Goal: Transaction & Acquisition: Purchase product/service

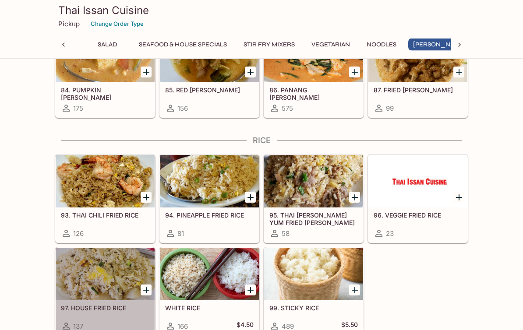
scroll to position [1868, 0]
click at [90, 265] on div at bounding box center [105, 274] width 99 height 53
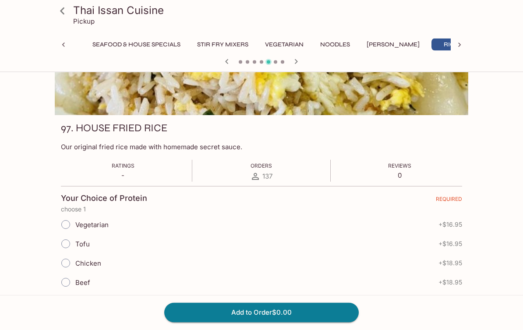
scroll to position [77, 0]
click at [73, 280] on input "Beef" at bounding box center [65, 282] width 18 height 18
radio input "true"
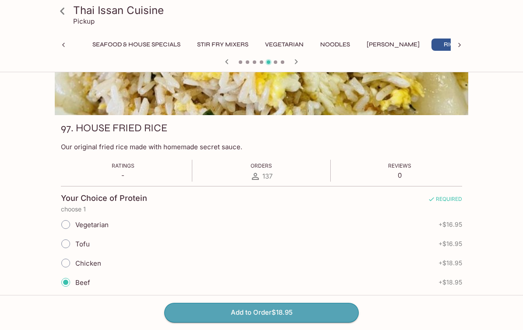
click at [334, 322] on button "Add to Order $18.95" at bounding box center [261, 312] width 194 height 19
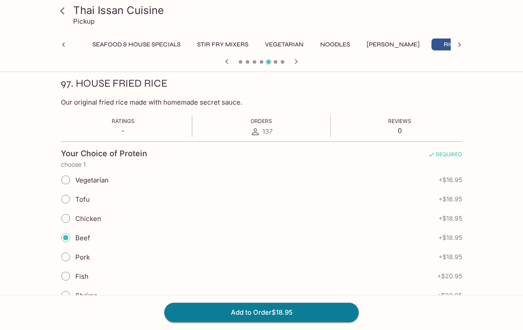
scroll to position [121, 0]
click at [270, 322] on button "Add to Order $18.95" at bounding box center [261, 312] width 194 height 19
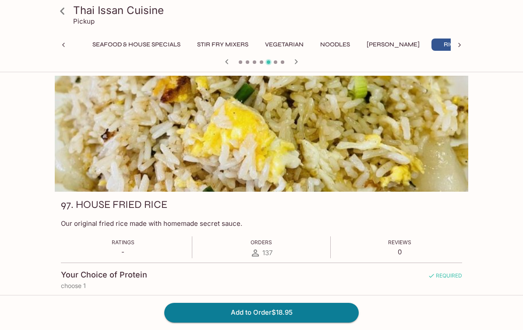
scroll to position [13, 0]
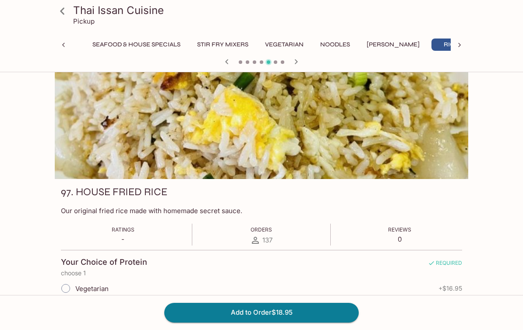
click at [307, 311] on button "Add to Order $18.95" at bounding box center [261, 312] width 194 height 19
click at [306, 314] on button "Add to Order $18.95" at bounding box center [261, 312] width 194 height 19
click at [305, 314] on button "Add to Order $18.95" at bounding box center [261, 312] width 194 height 19
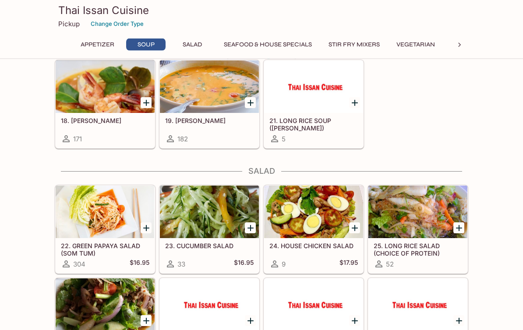
scroll to position [306, 0]
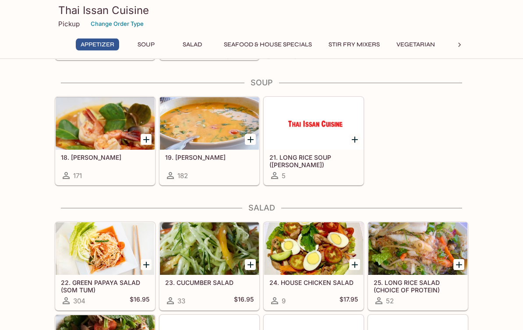
click at [67, 22] on p "Pickup" at bounding box center [68, 24] width 21 height 8
click at [66, 26] on p "Pickup" at bounding box center [68, 24] width 21 height 8
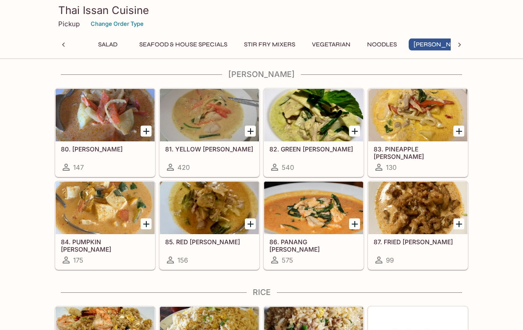
scroll to position [1716, 0]
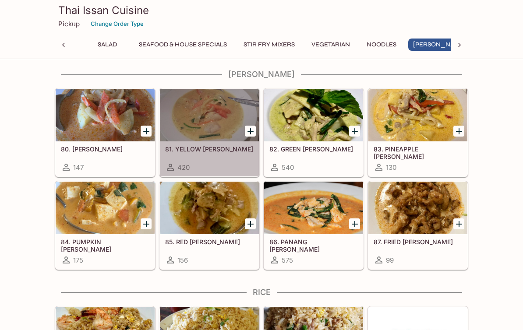
click at [186, 113] on div at bounding box center [209, 115] width 99 height 53
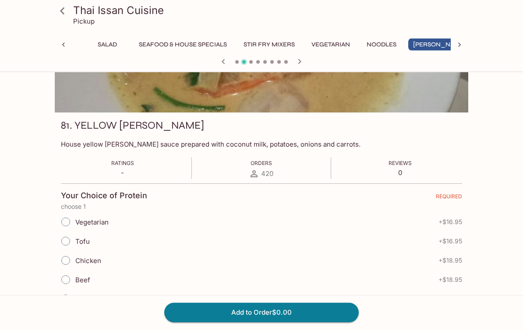
scroll to position [78, 0]
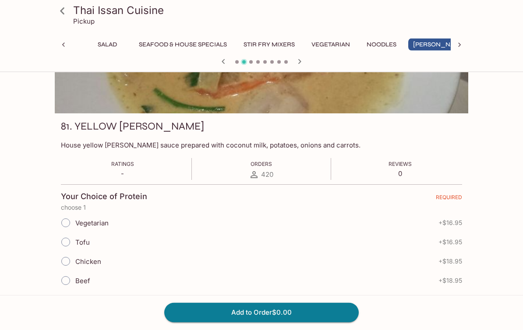
click at [65, 258] on input "Chicken" at bounding box center [65, 262] width 18 height 18
radio input "true"
click at [332, 322] on button "Add to Order $18.95" at bounding box center [261, 312] width 194 height 19
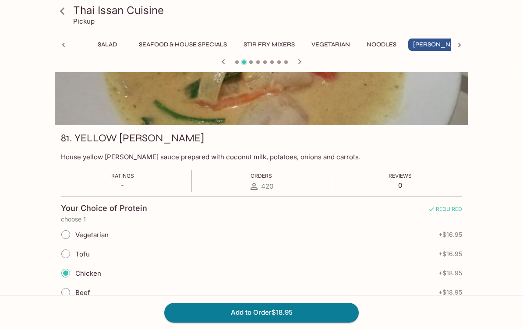
scroll to position [0, 0]
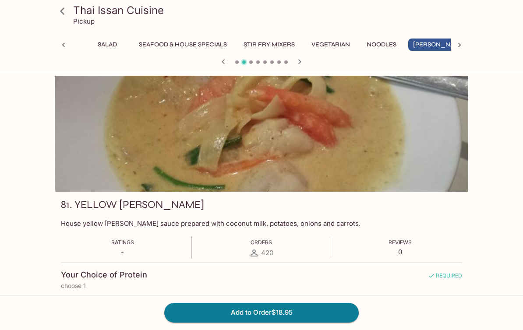
click at [64, 12] on icon at bounding box center [62, 11] width 15 height 15
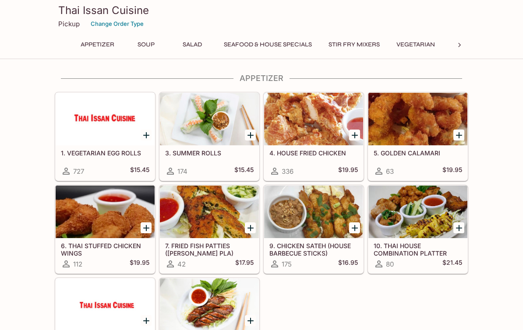
click at [62, 25] on p "Pickup" at bounding box center [68, 24] width 21 height 8
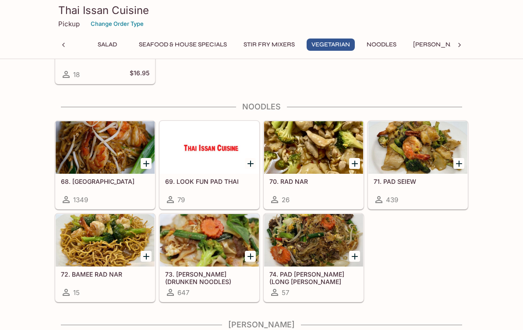
scroll to position [1466, 0]
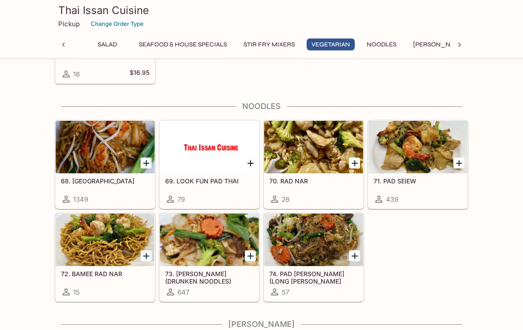
click at [138, 154] on div at bounding box center [105, 147] width 99 height 53
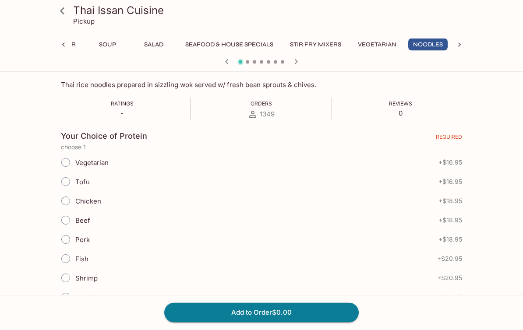
scroll to position [139, 0]
click at [65, 199] on input "Chicken" at bounding box center [65, 200] width 18 height 18
radio input "true"
click at [338, 322] on button "Add to Order $18.95" at bounding box center [261, 312] width 194 height 19
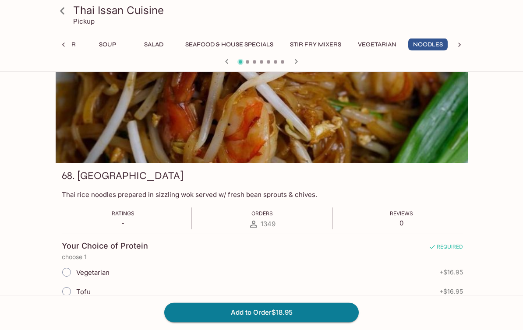
scroll to position [0, 0]
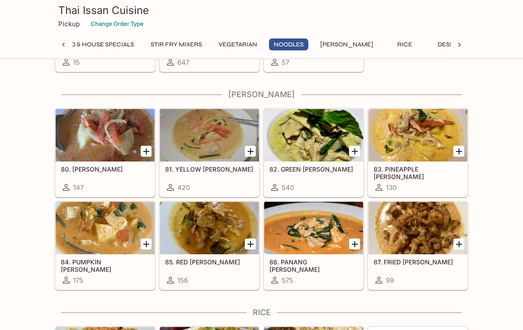
scroll to position [1694, 0]
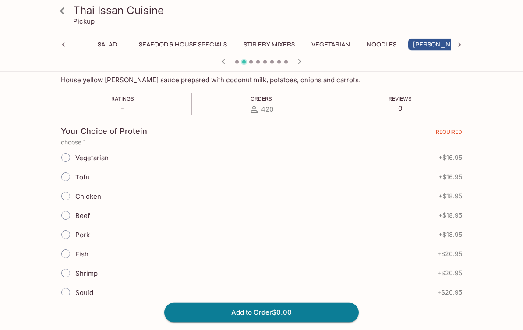
scroll to position [139, 0]
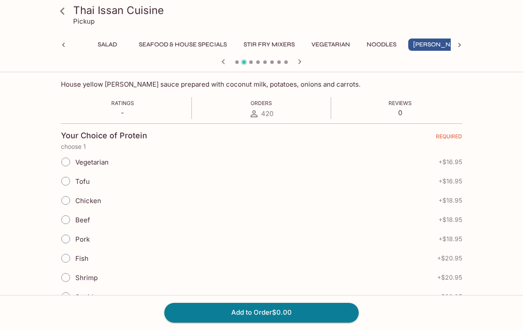
click at [68, 200] on input "Chicken" at bounding box center [65, 200] width 18 height 18
radio input "true"
click at [272, 322] on button "Add to Order $18.95" at bounding box center [261, 312] width 194 height 19
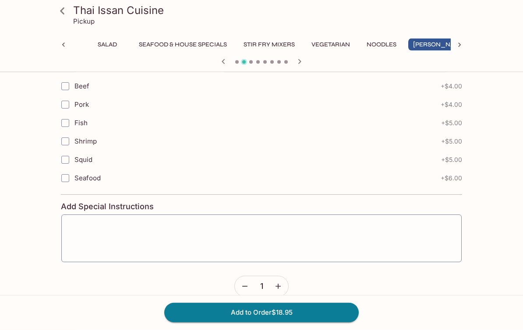
scroll to position [706, 0]
click at [69, 8] on icon at bounding box center [62, 11] width 15 height 15
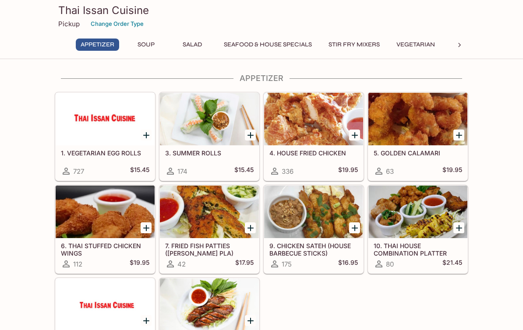
click at [123, 21] on button "Change Order Type" at bounding box center [117, 24] width 61 height 14
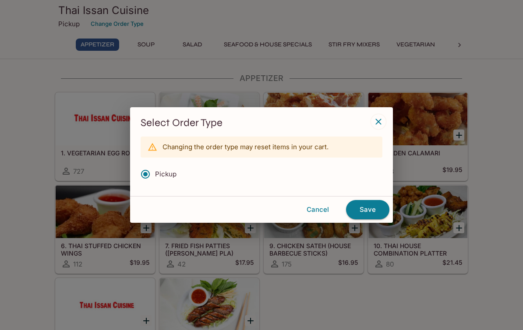
click at [370, 207] on button "Save" at bounding box center [367, 209] width 43 height 19
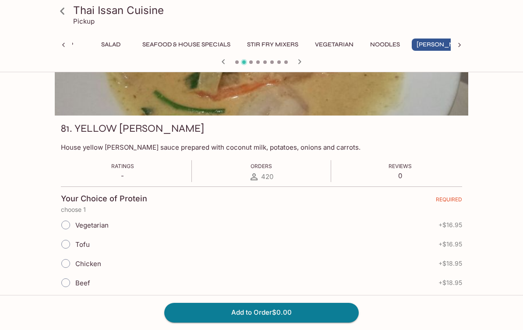
scroll to position [0, 85]
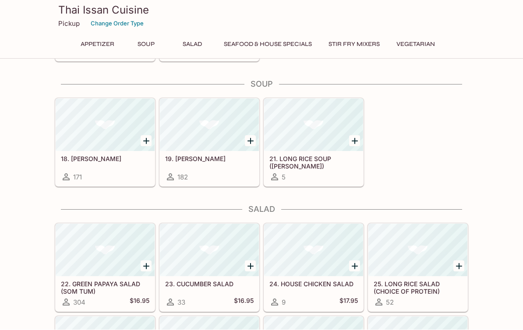
scroll to position [305, 0]
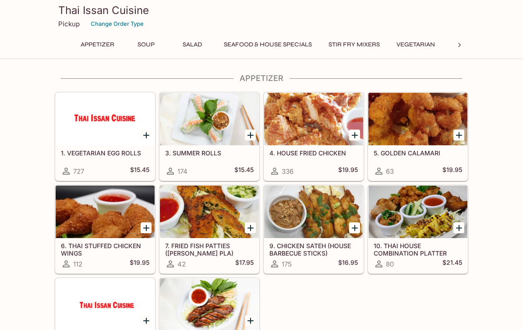
click at [68, 32] on div "Thai Issan Cuisine Pickup Change Order Type" at bounding box center [261, 17] width 420 height 35
click at [60, 21] on p "Pickup" at bounding box center [68, 24] width 21 height 8
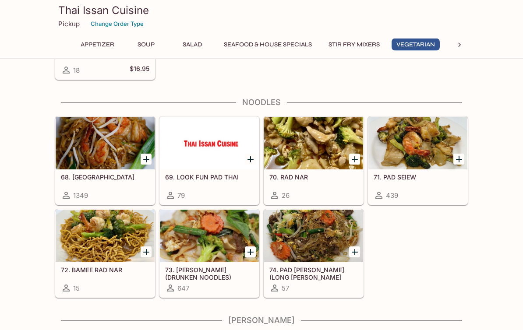
scroll to position [1470, 0]
click at [92, 163] on div at bounding box center [105, 143] width 99 height 53
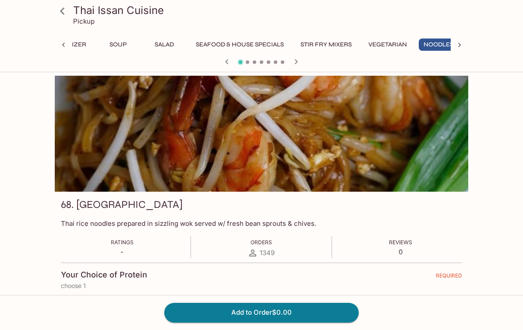
scroll to position [0, 39]
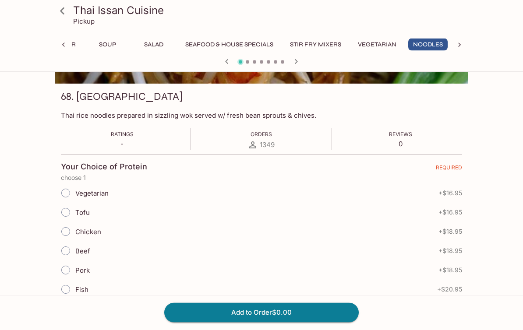
click at [68, 232] on input "Chicken" at bounding box center [65, 232] width 18 height 18
radio input "true"
click at [318, 322] on button "Add to Order $18.95" at bounding box center [261, 312] width 194 height 19
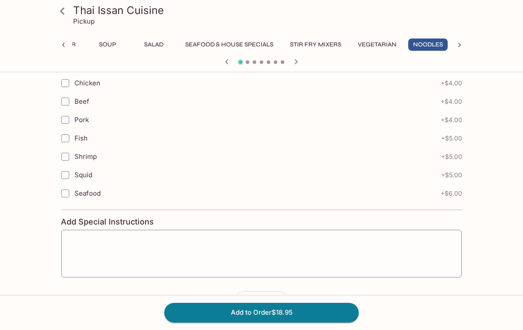
scroll to position [596, 0]
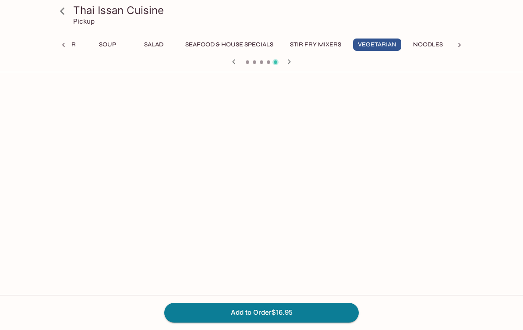
click at [61, 11] on icon at bounding box center [62, 10] width 4 height 7
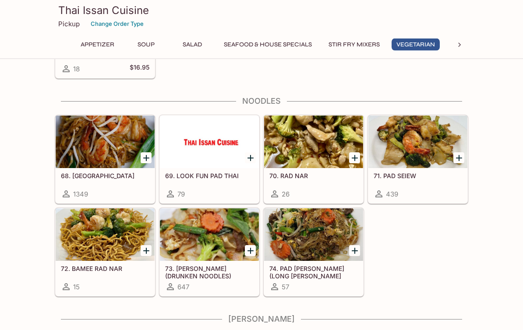
scroll to position [1471, 0]
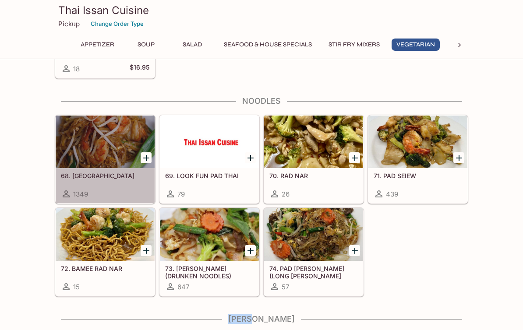
click at [105, 160] on div at bounding box center [105, 142] width 99 height 53
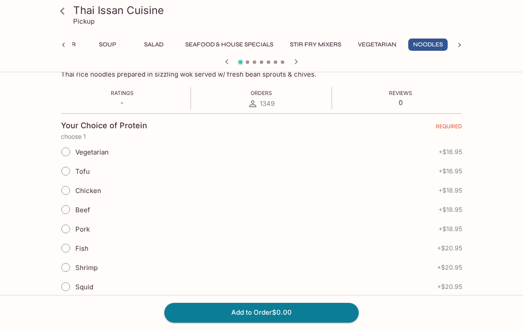
scroll to position [152, 0]
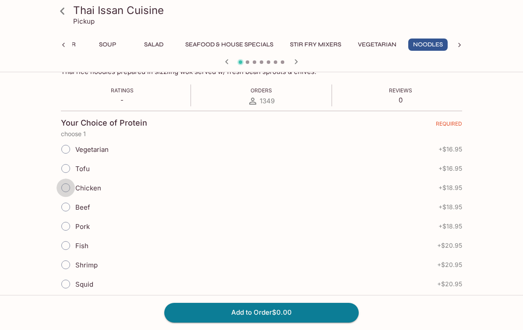
click at [66, 187] on input "Chicken" at bounding box center [65, 188] width 18 height 18
radio input "true"
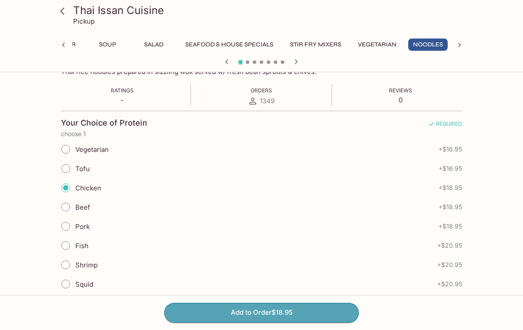
click at [329, 322] on button "Add to Order $18.95" at bounding box center [261, 312] width 194 height 19
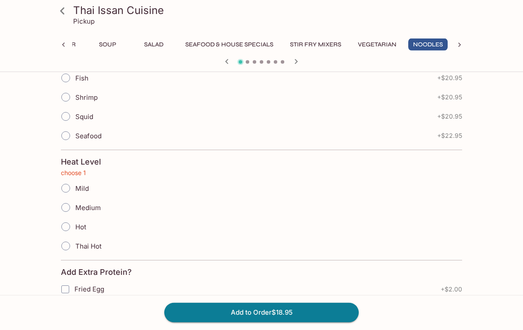
scroll to position [321, 0]
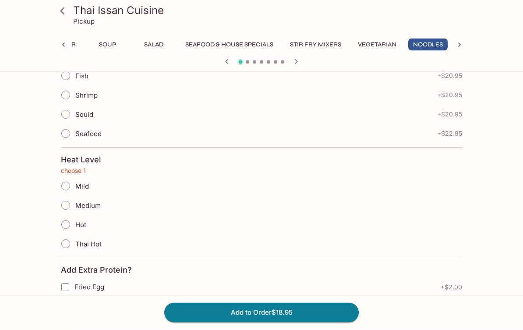
click at [60, 183] on input "Mild" at bounding box center [65, 186] width 18 height 18
radio input "true"
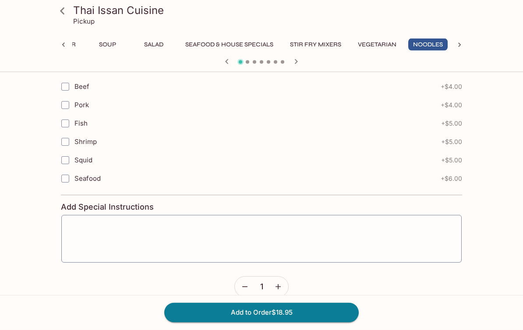
scroll to position [596, 0]
click at [324, 322] on button "Add to Order $18.95" at bounding box center [261, 312] width 194 height 19
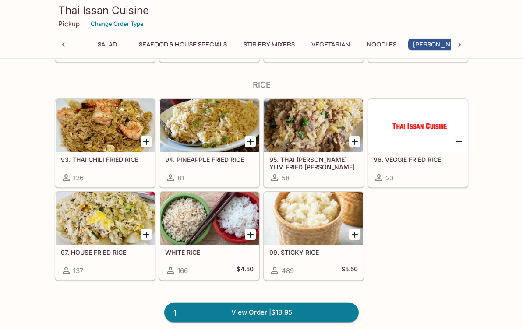
scroll to position [1924, 0]
click at [88, 225] on div at bounding box center [105, 218] width 99 height 53
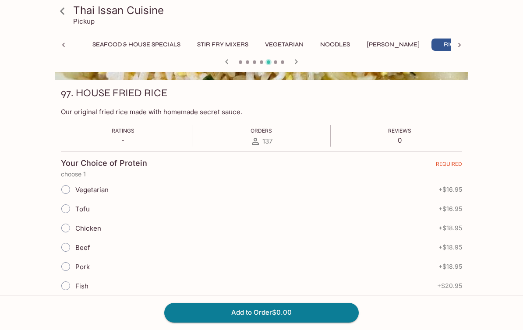
scroll to position [116, 0]
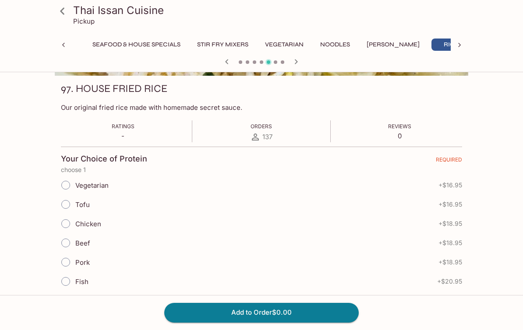
click at [71, 245] on input "Beef" at bounding box center [65, 243] width 18 height 18
radio input "true"
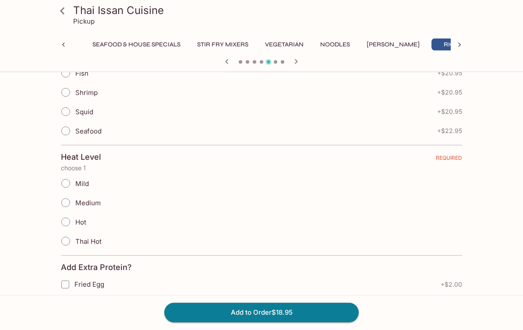
scroll to position [324, 0]
click at [65, 187] on input "Mild" at bounding box center [65, 183] width 18 height 18
radio input "true"
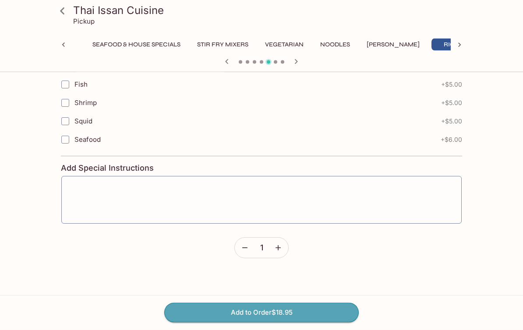
scroll to position [635, 0]
click at [327, 322] on button "Add to Order $18.95" at bounding box center [261, 312] width 194 height 19
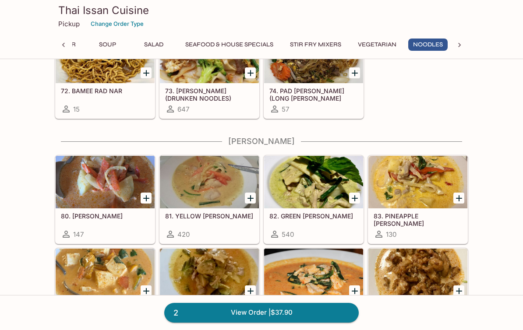
scroll to position [1670, 0]
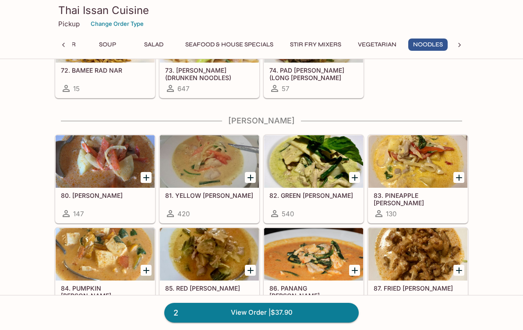
click at [186, 166] on div at bounding box center [209, 161] width 99 height 53
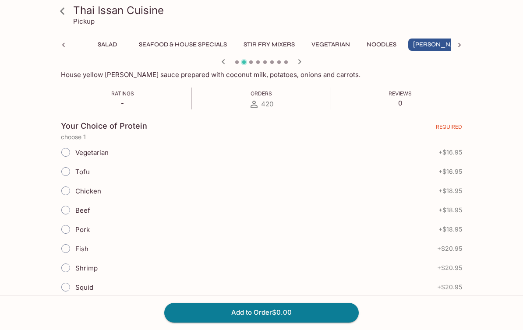
click at [67, 191] on input "Chicken" at bounding box center [65, 191] width 18 height 18
radio input "true"
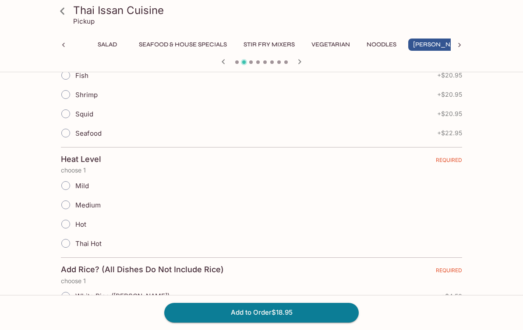
click at [63, 189] on input "Mild" at bounding box center [65, 185] width 18 height 18
radio input "true"
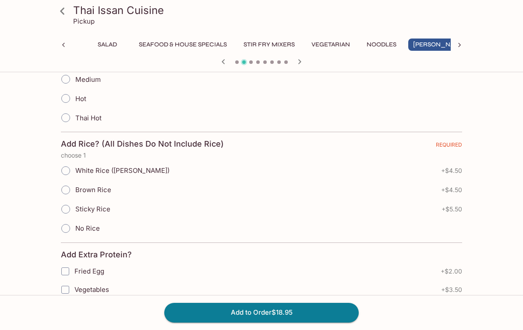
click at [66, 205] on input "Sticky Rice" at bounding box center [65, 209] width 18 height 18
radio input "true"
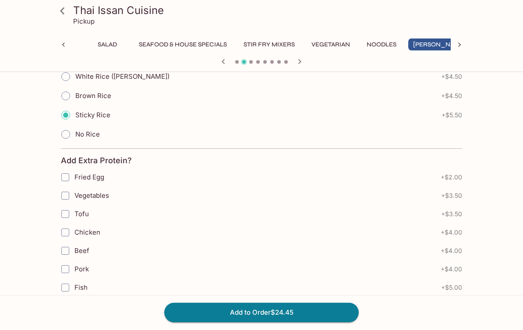
scroll to position [542, 0]
click at [323, 322] on button "Add to Order $24.45" at bounding box center [261, 312] width 194 height 19
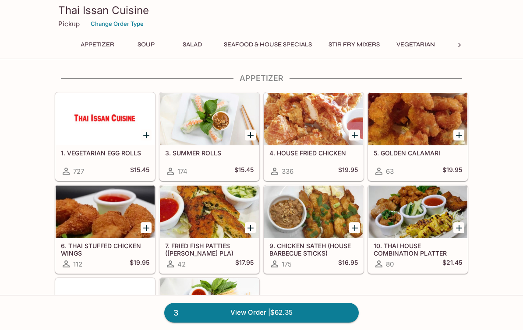
click at [321, 322] on link "3 View Order | $62.35" at bounding box center [261, 312] width 194 height 19
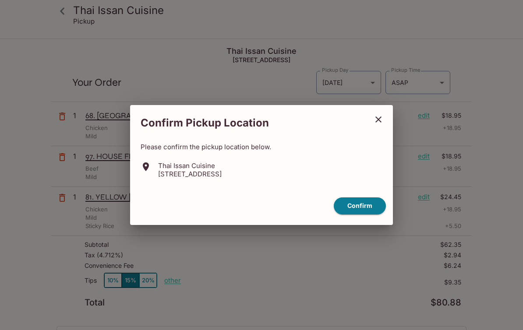
click at [373, 214] on button "Confirm" at bounding box center [360, 206] width 52 height 17
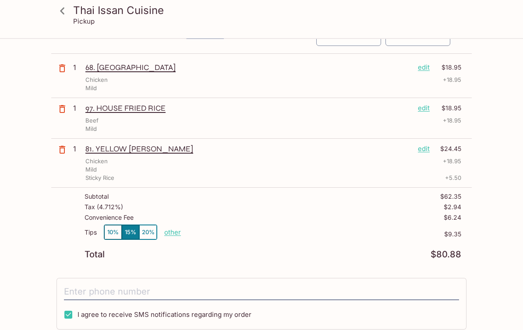
scroll to position [48, 0]
click at [165, 235] on p "other" at bounding box center [172, 232] width 17 height 8
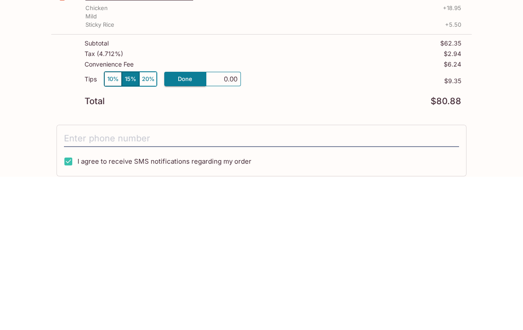
type input "0.00"
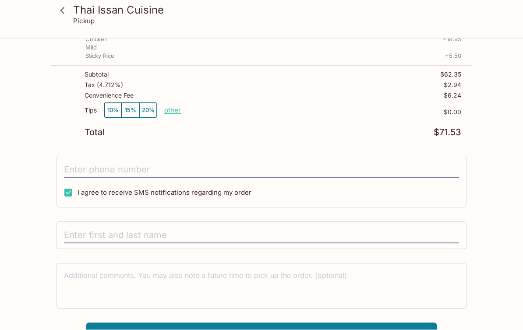
scroll to position [169, 0]
click at [362, 234] on input "text" at bounding box center [261, 236] width 395 height 17
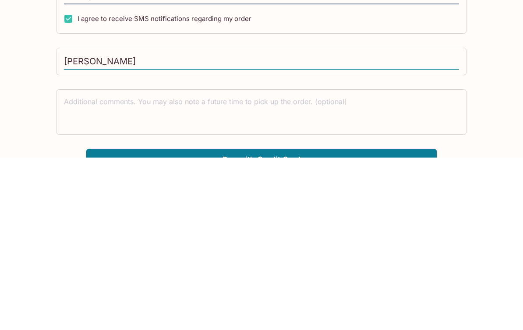
scroll to position [184, 0]
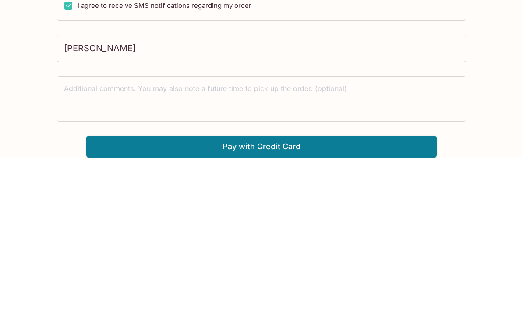
type input "Glenn sexton"
click at [395, 308] on button "Pay with Credit Card" at bounding box center [261, 319] width 350 height 22
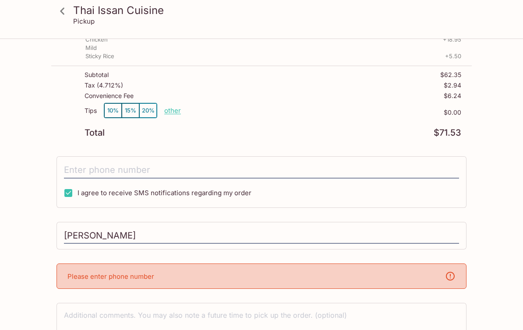
click at [408, 277] on div "Please enter phone number" at bounding box center [261, 276] width 410 height 25
click at [419, 276] on div "Please enter phone number" at bounding box center [261, 276] width 410 height 25
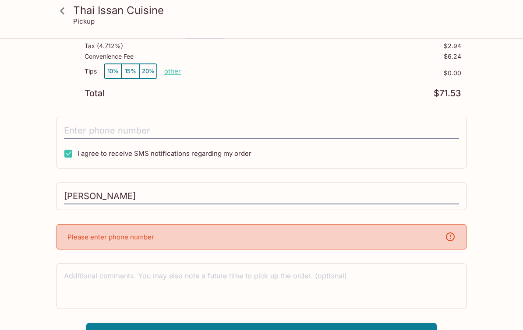
scroll to position [209, 0]
click at [81, 239] on p "Please enter phone number" at bounding box center [110, 237] width 87 height 8
click at [78, 131] on input "tel" at bounding box center [261, 131] width 395 height 17
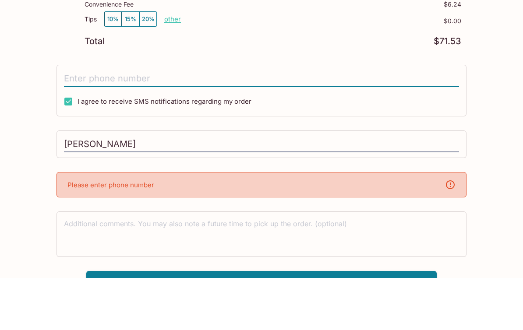
type input "(808) 292-5855"
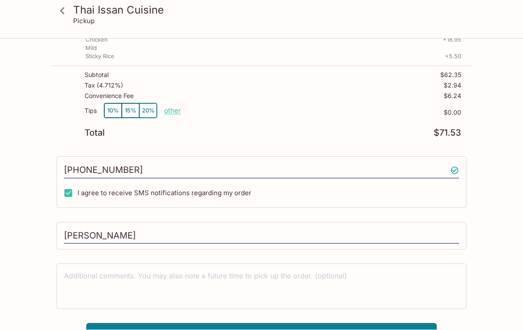
scroll to position [169, 0]
click at [348, 330] on button "Pay with Credit Card" at bounding box center [261, 335] width 350 height 22
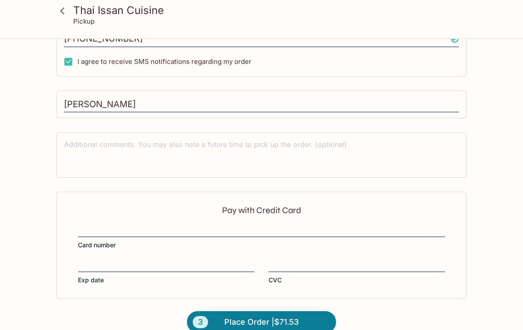
scroll to position [301, 0]
click at [109, 238] on label "Card number" at bounding box center [261, 238] width 367 height 25
click at [109, 226] on input "Card number" at bounding box center [261, 226] width 367 height 0
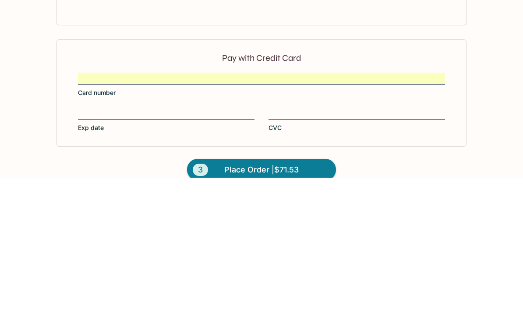
click at [94, 261] on label "Exp date" at bounding box center [166, 273] width 176 height 25
click at [94, 261] on input "Exp date" at bounding box center [166, 261] width 176 height 0
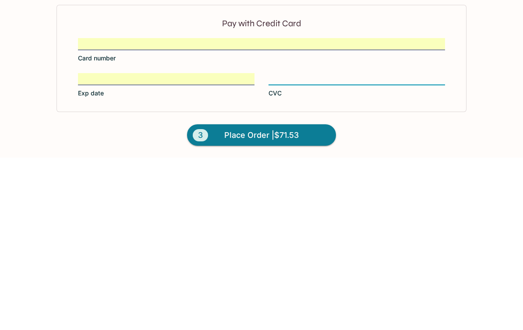
scroll to position [316, 0]
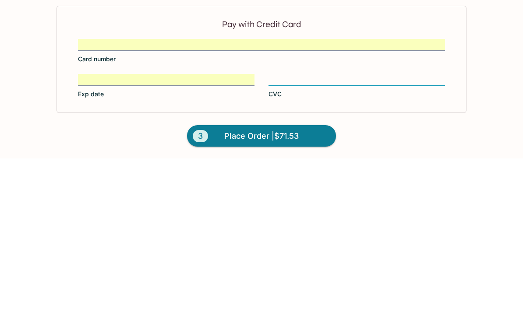
click at [287, 301] on span "Place Order | $71.53" at bounding box center [261, 308] width 74 height 14
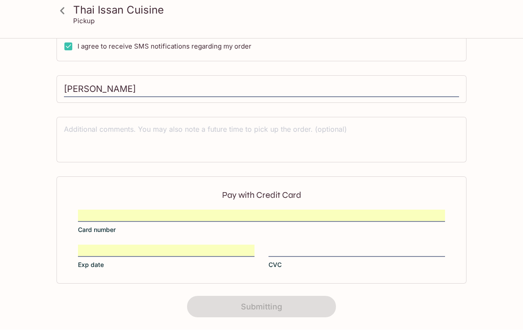
scroll to position [0, 0]
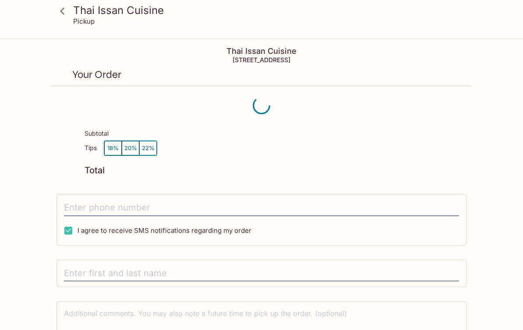
scroll to position [39, 0]
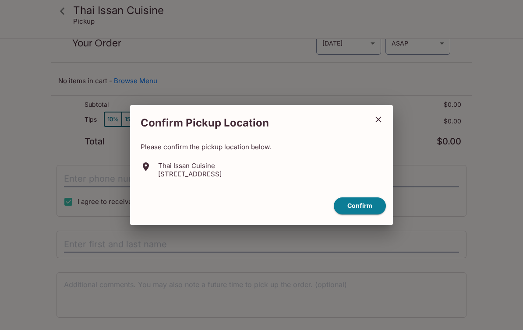
click at [371, 124] on button "close" at bounding box center [378, 120] width 22 height 22
